Goal: Information Seeking & Learning: Learn about a topic

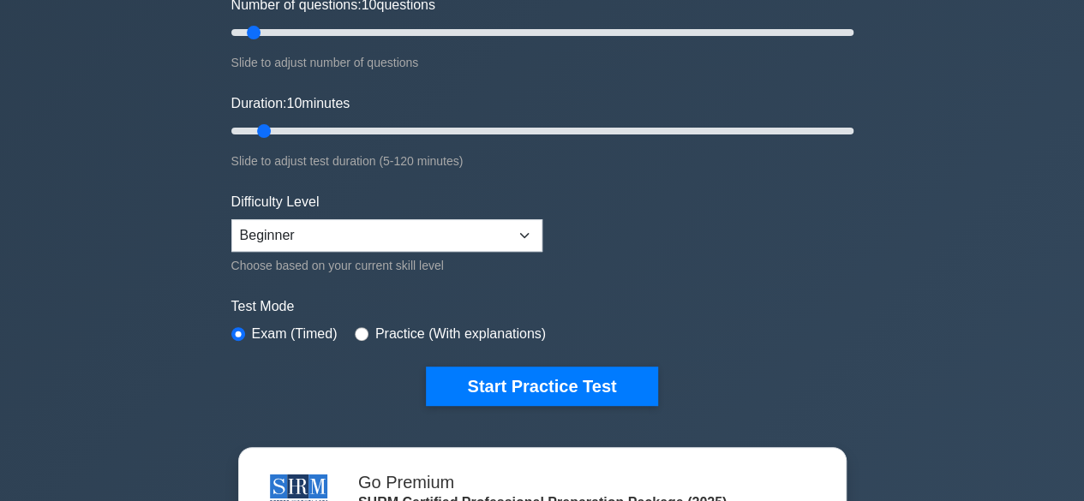
scroll to position [274, 0]
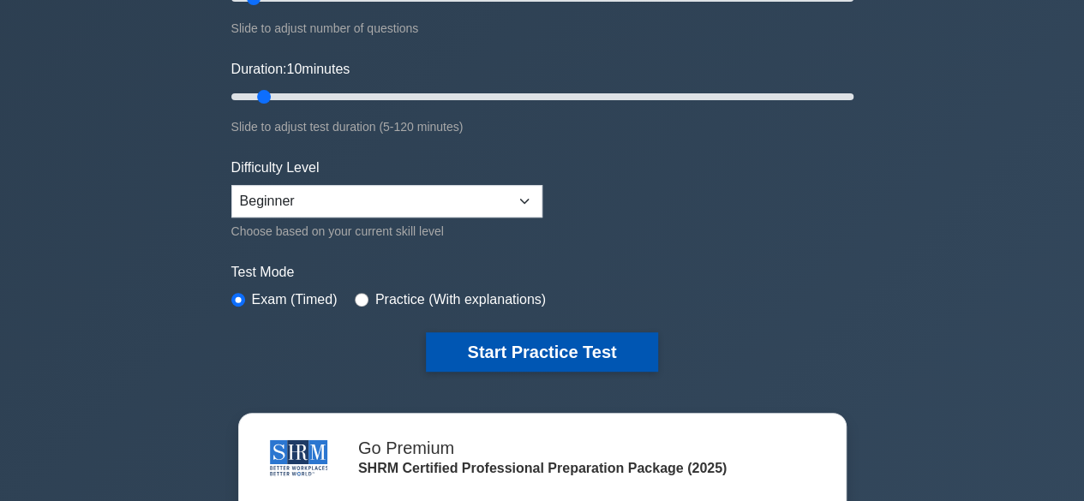
click at [470, 340] on button "Start Practice Test" at bounding box center [541, 351] width 231 height 39
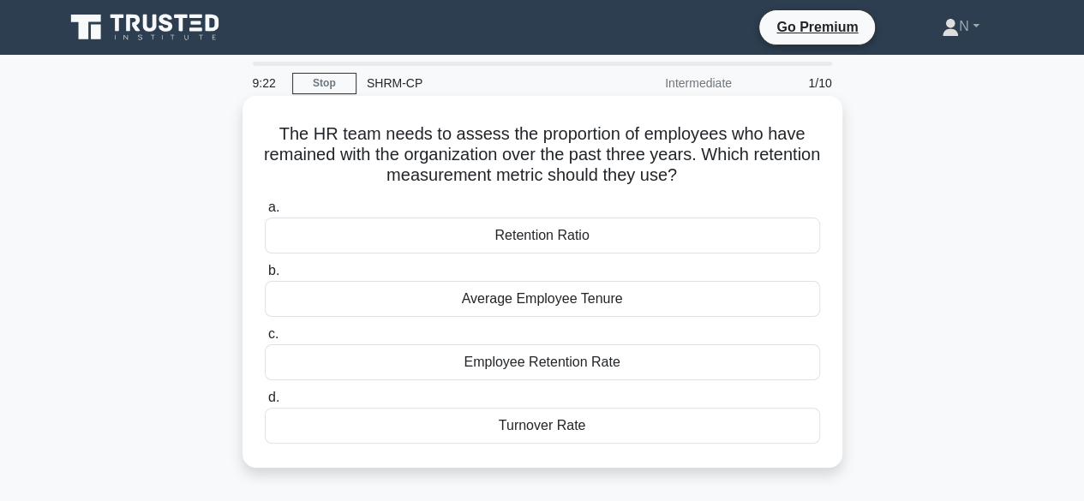
click at [637, 351] on div "Employee Retention Rate" at bounding box center [542, 362] width 555 height 36
click at [265, 340] on input "c. Employee Retention Rate" at bounding box center [265, 334] width 0 height 11
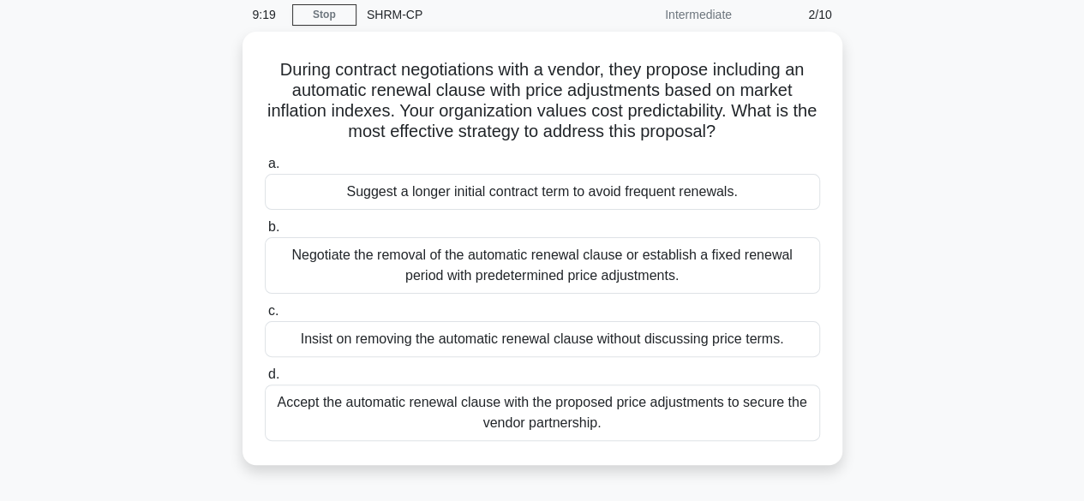
scroll to position [103, 0]
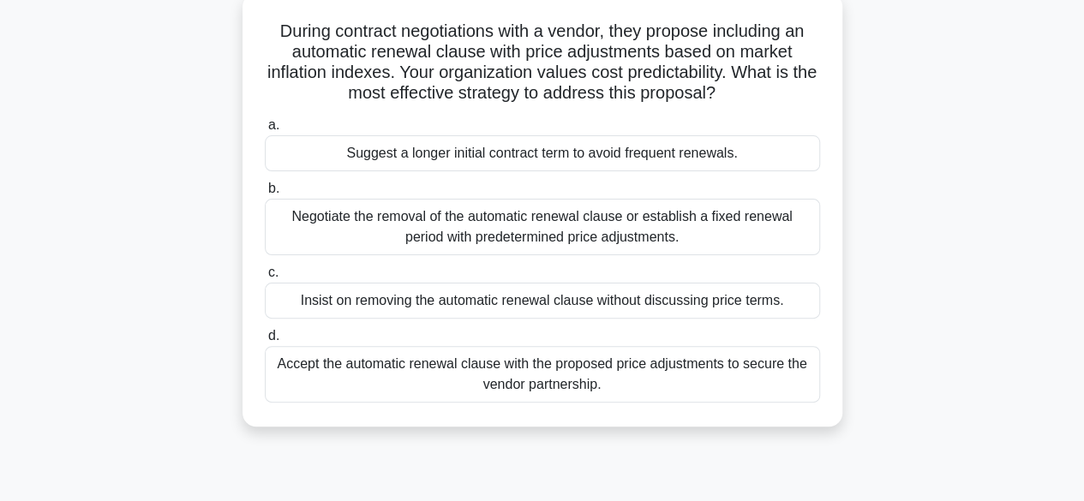
click at [607, 241] on div "Negotiate the removal of the automatic renewal clause or establish a fixed rene…" at bounding box center [542, 227] width 555 height 57
click at [265, 194] on input "b. Negotiate the removal of the automatic renewal clause or establish a fixed r…" at bounding box center [265, 188] width 0 height 11
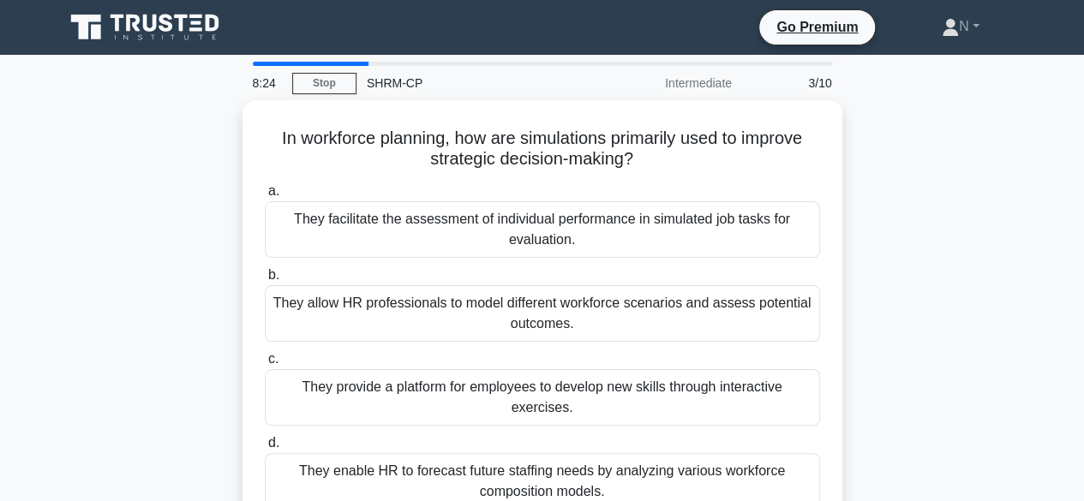
scroll to position [0, 0]
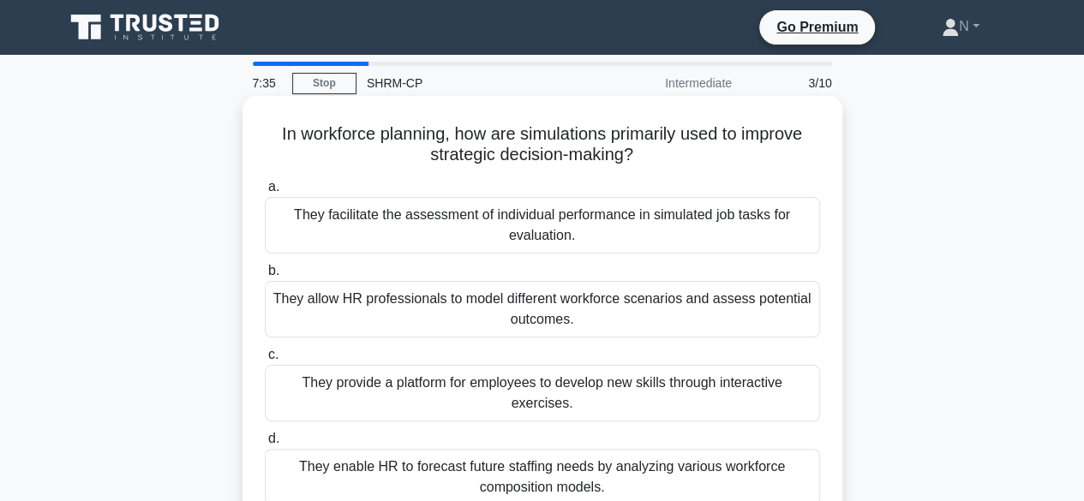
click at [523, 488] on div "They enable HR to forecast future staffing needs by analyzing various workforce…" at bounding box center [542, 477] width 555 height 57
click at [265, 445] on input "d. They enable HR to forecast future staffing needs by analyzing various workfo…" at bounding box center [265, 439] width 0 height 11
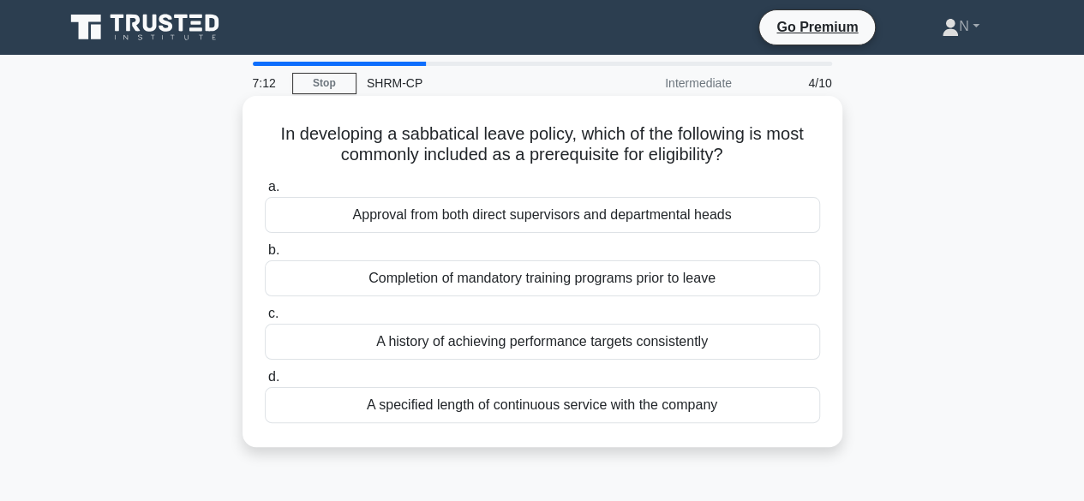
click at [596, 226] on div "Approval from both direct supervisors and departmental heads" at bounding box center [542, 215] width 555 height 36
click at [265, 193] on input "a. Approval from both direct supervisors and departmental heads" at bounding box center [265, 187] width 0 height 11
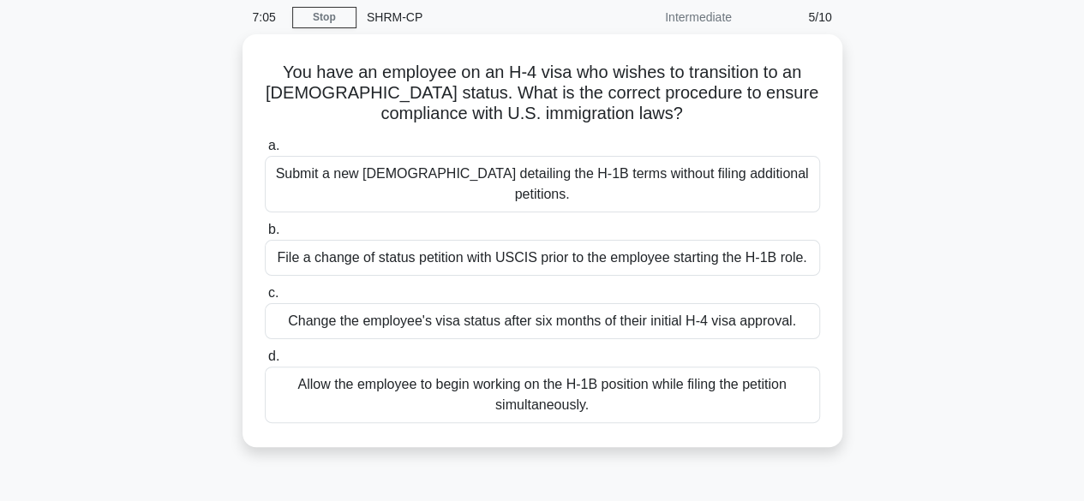
scroll to position [69, 0]
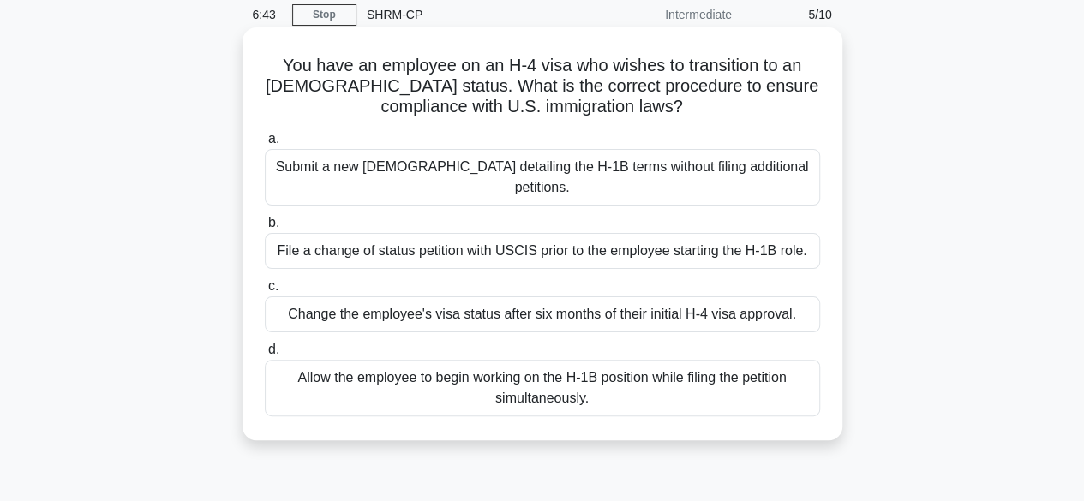
click at [538, 390] on div "Allow the employee to begin working on the H-1B position while filing the petit…" at bounding box center [542, 388] width 555 height 57
click at [265, 356] on input "d. Allow the employee to begin working on the H-1B position while filing the pe…" at bounding box center [265, 349] width 0 height 11
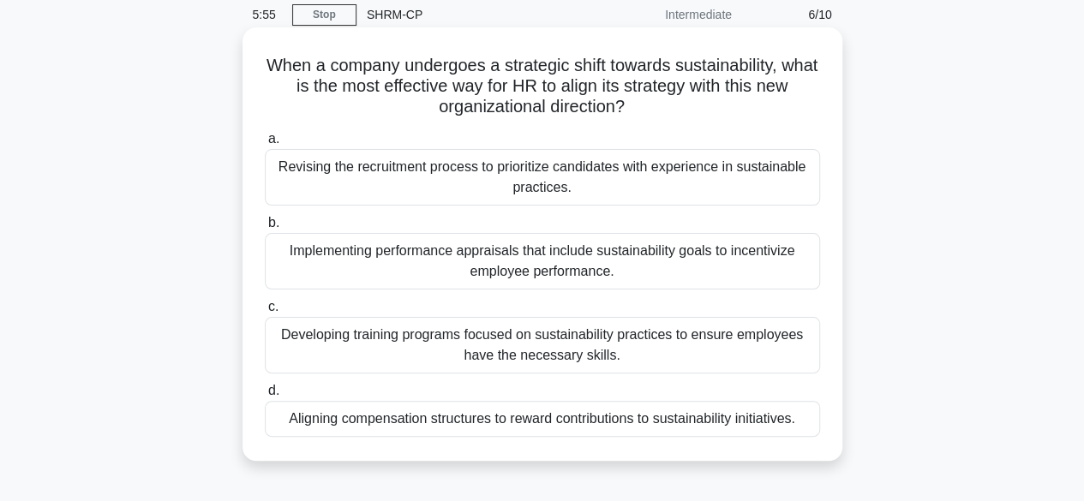
click at [630, 162] on div "Revising the recruitment process to prioritize candidates with experience in su…" at bounding box center [542, 177] width 555 height 57
click at [265, 145] on input "a. Revising the recruitment process to prioritize candidates with experience in…" at bounding box center [265, 139] width 0 height 11
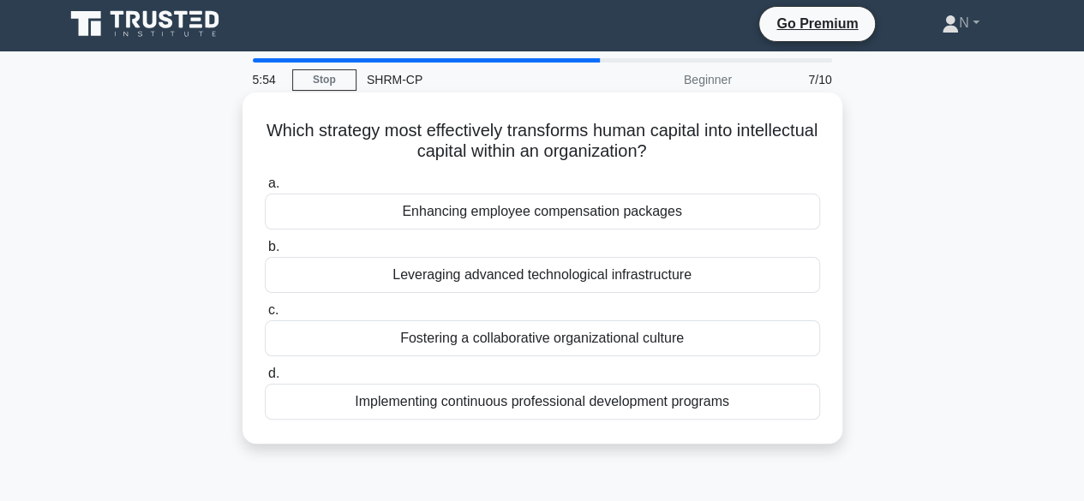
scroll to position [0, 0]
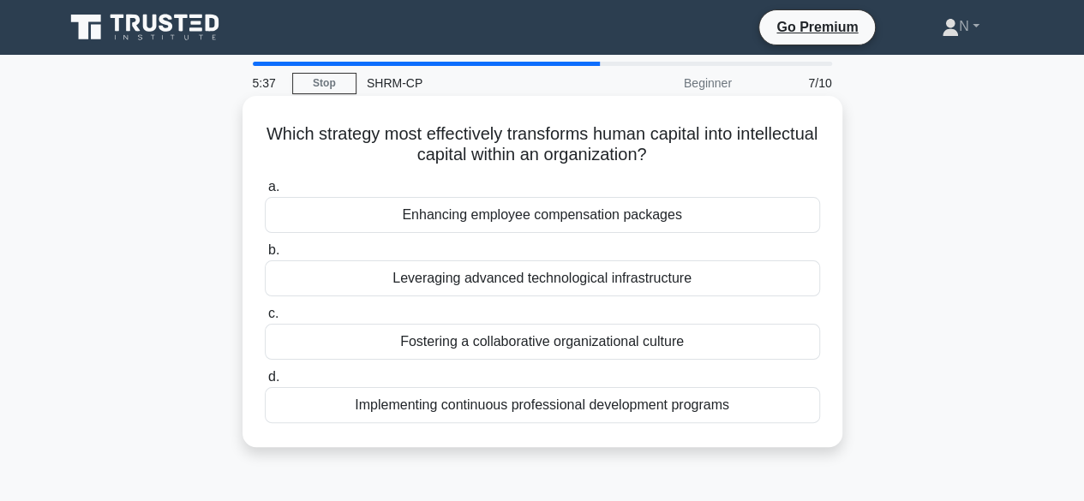
click at [499, 402] on div "Implementing continuous professional development programs" at bounding box center [542, 405] width 555 height 36
click at [265, 383] on input "d. Implementing continuous professional development programs" at bounding box center [265, 377] width 0 height 11
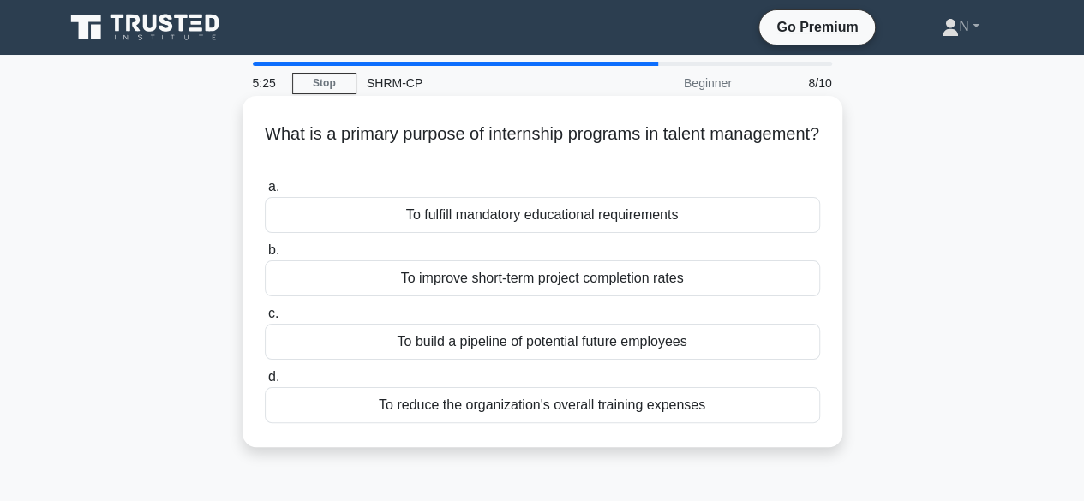
click at [586, 346] on div "To build a pipeline of potential future employees" at bounding box center [542, 342] width 555 height 36
click at [265, 320] on input "c. To build a pipeline of potential future employees" at bounding box center [265, 313] width 0 height 11
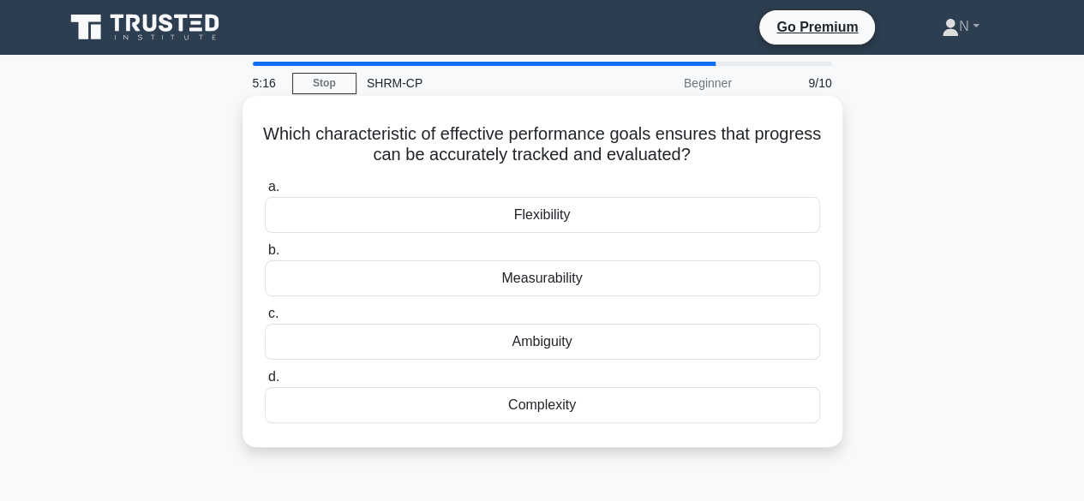
click at [604, 284] on div "Measurability" at bounding box center [542, 278] width 555 height 36
click at [265, 256] on input "b. Measurability" at bounding box center [265, 250] width 0 height 11
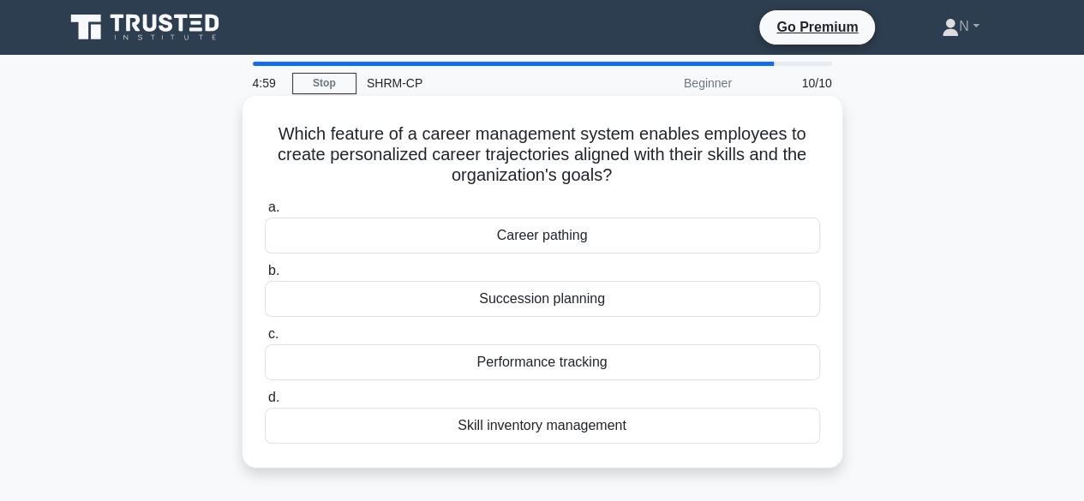
click at [498, 424] on div "Skill inventory management" at bounding box center [542, 426] width 555 height 36
click at [265, 404] on input "d. Skill inventory management" at bounding box center [265, 397] width 0 height 11
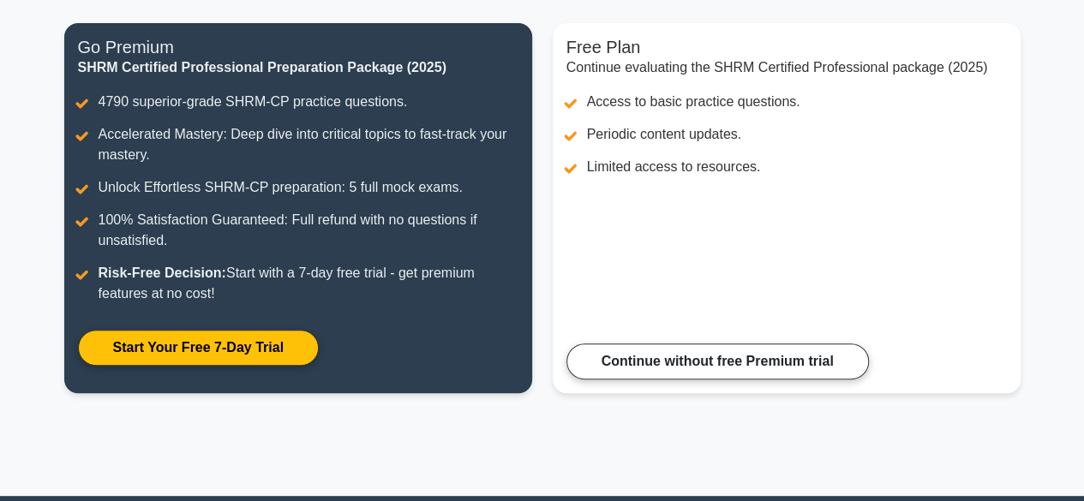
scroll to position [394, 0]
